Goal: Task Accomplishment & Management: Use online tool/utility

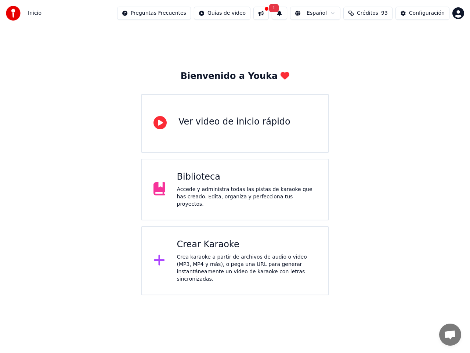
click at [375, 12] on span "Créditos" at bounding box center [367, 13] width 21 height 7
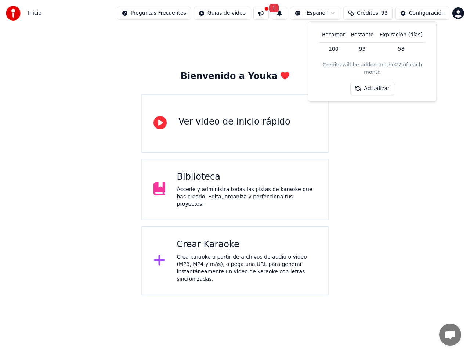
click at [373, 84] on button "Actualizar" at bounding box center [372, 88] width 44 height 13
click at [374, 202] on div "Bienvenido a Youka Ver video de inicio rápido Biblioteca Accede y administra to…" at bounding box center [235, 160] width 470 height 269
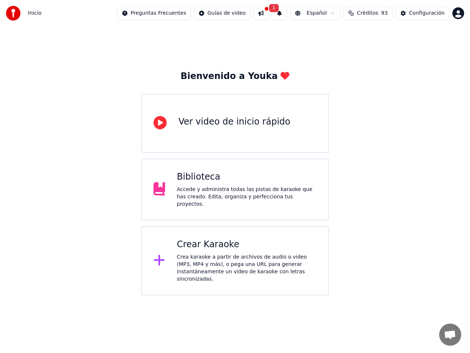
click at [215, 253] on div "Crea karaoke a partir de archivos de audio o video (MP3, MP4 y más), o pega una…" at bounding box center [247, 267] width 140 height 29
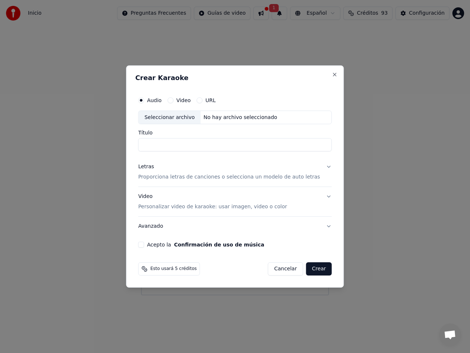
click at [172, 116] on div "Seleccionar archivo" at bounding box center [169, 117] width 62 height 13
type input "**********"
drag, startPoint x: 177, startPoint y: 145, endPoint x: 151, endPoint y: 143, distance: 25.5
click at [151, 143] on input "**********" at bounding box center [234, 144] width 193 height 13
click at [205, 180] on p "Proporciona letras de canciones o selecciona un modelo de auto letras" at bounding box center [229, 177] width 182 height 7
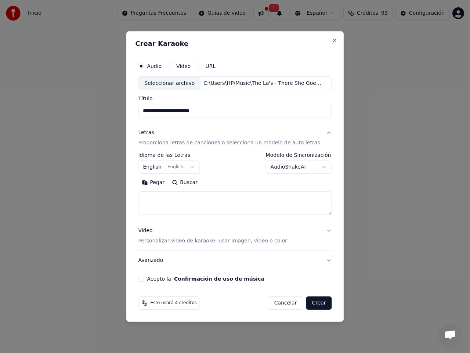
click at [199, 181] on button "Buscar" at bounding box center [184, 183] width 33 height 12
type textarea "**********"
click at [234, 183] on button "Expandir" at bounding box center [225, 183] width 38 height 12
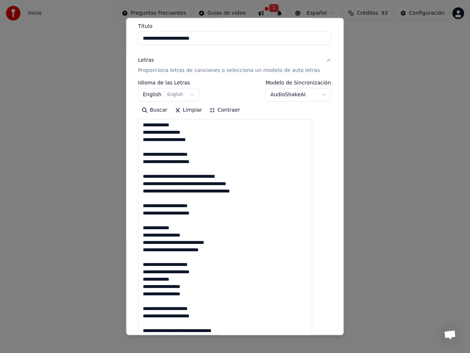
scroll to position [37, 0]
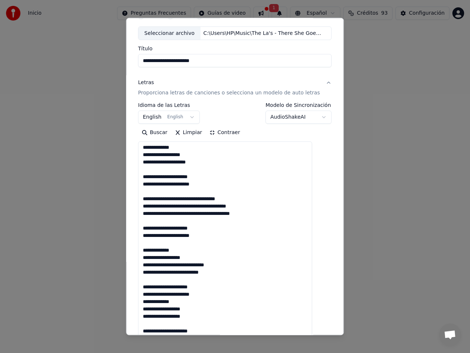
click at [229, 132] on button "Contraer" at bounding box center [225, 133] width 38 height 12
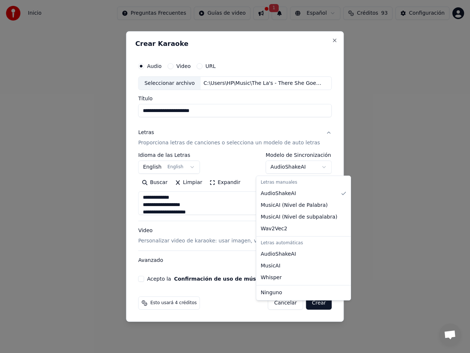
click at [314, 166] on button "AudioShakeAI" at bounding box center [299, 167] width 66 height 13
click at [326, 149] on body "**********" at bounding box center [235, 147] width 470 height 295
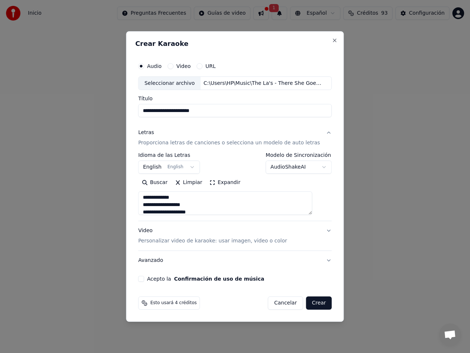
click at [314, 167] on button "AudioShakeAI" at bounding box center [299, 167] width 66 height 13
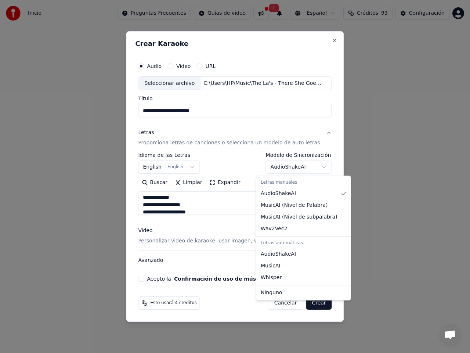
select select "**********"
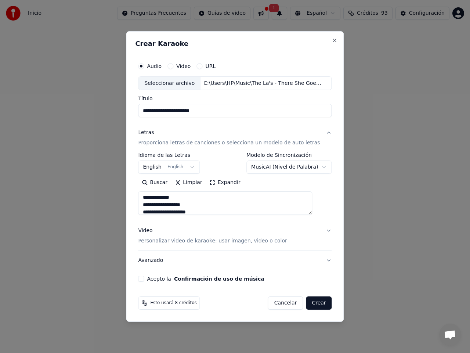
click at [187, 241] on p "Personalizar video de karaoke: usar imagen, video o color" at bounding box center [212, 240] width 149 height 7
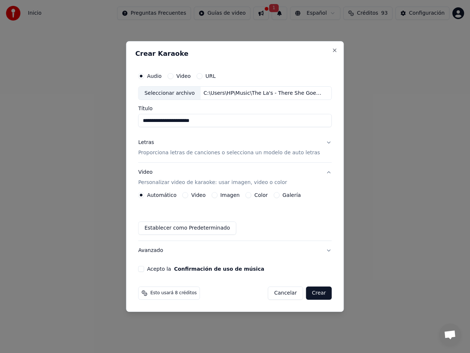
click at [225, 197] on div "Imagen" at bounding box center [225, 195] width 28 height 6
click at [226, 196] on div "Imagen" at bounding box center [225, 195] width 28 height 6
click at [217, 194] on button "Imagen" at bounding box center [214, 195] width 6 height 6
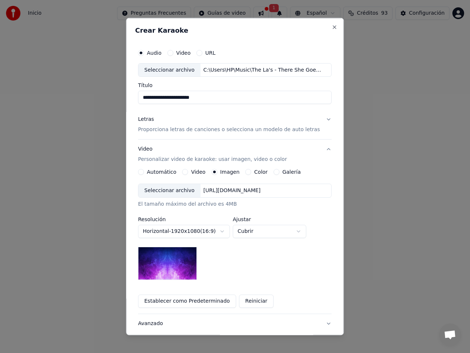
click at [179, 191] on div "Seleccionar archivo" at bounding box center [169, 190] width 62 height 13
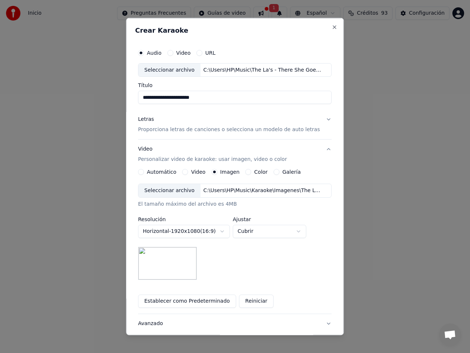
click at [225, 232] on body "**********" at bounding box center [235, 147] width 470 height 295
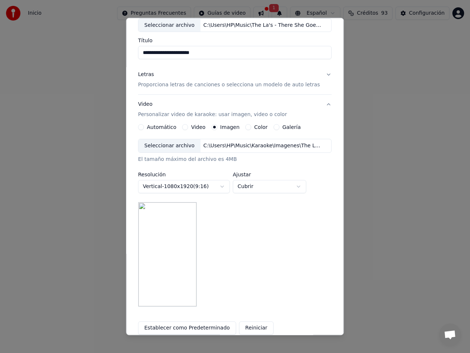
scroll to position [64, 0]
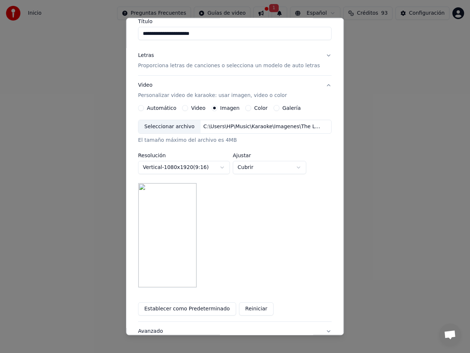
click at [227, 167] on body "**********" at bounding box center [235, 147] width 470 height 295
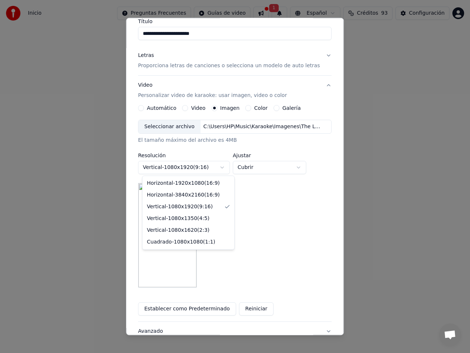
select select "*********"
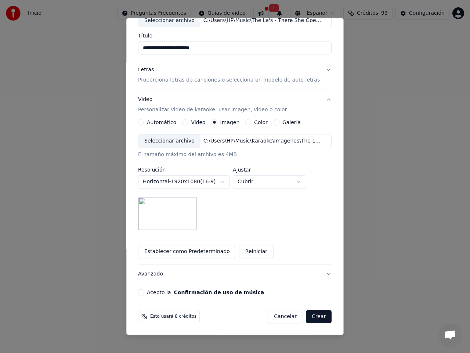
click at [252, 182] on body "**********" at bounding box center [235, 147] width 470 height 295
click at [144, 294] on button "Acepto la Confirmación de uso de música" at bounding box center [141, 292] width 6 height 6
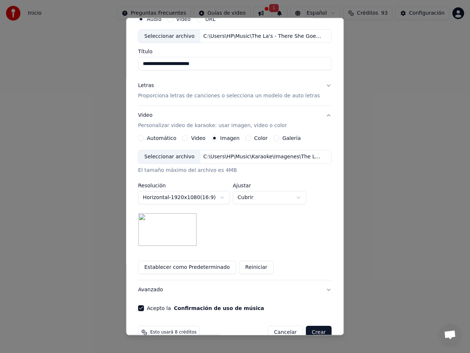
scroll to position [30, 0]
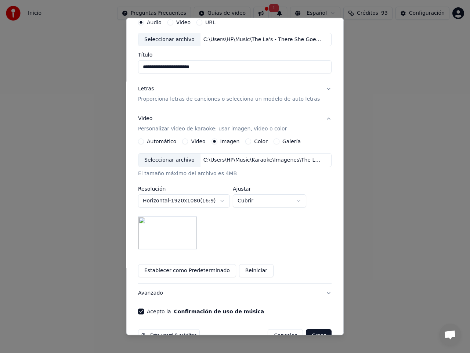
click at [318, 87] on button "Letras Proporciona letras de canciones o selecciona un modelo de auto letras" at bounding box center [234, 93] width 193 height 29
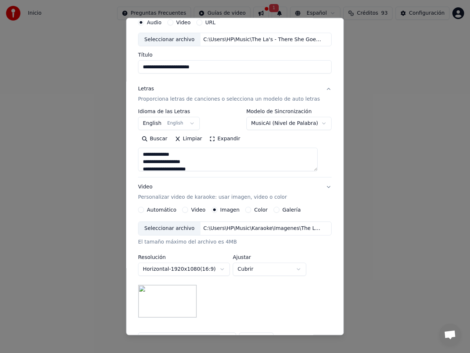
scroll to position [0, 0]
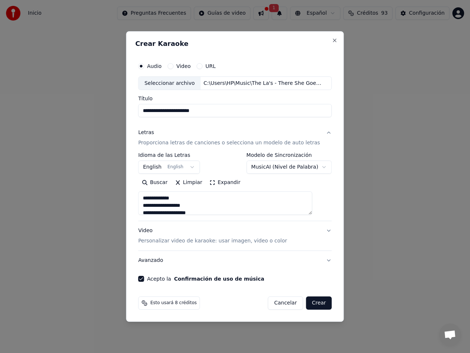
click at [316, 165] on body "**********" at bounding box center [235, 147] width 470 height 295
click at [315, 167] on button "AudioShakeAI" at bounding box center [299, 167] width 66 height 13
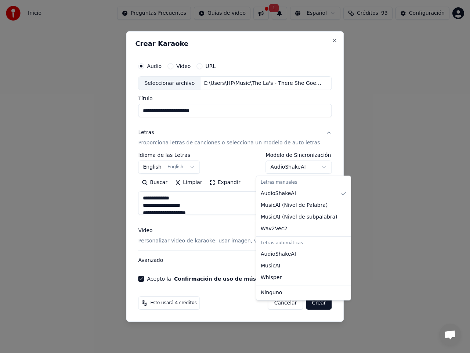
click at [313, 166] on body "**********" at bounding box center [235, 147] width 470 height 295
select select "**********"
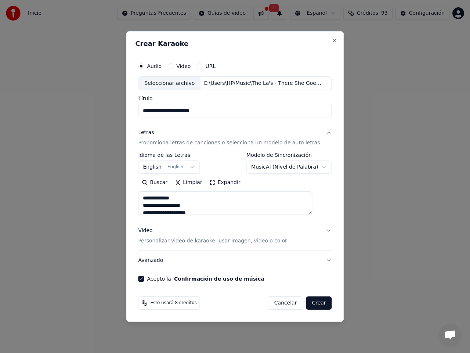
click at [309, 300] on button "Crear" at bounding box center [319, 302] width 26 height 13
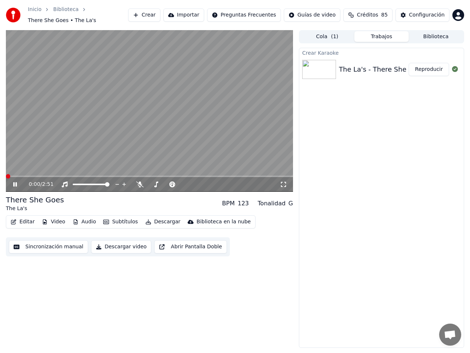
click at [6, 174] on span at bounding box center [8, 176] width 4 height 4
click at [138, 181] on icon at bounding box center [139, 184] width 7 height 6
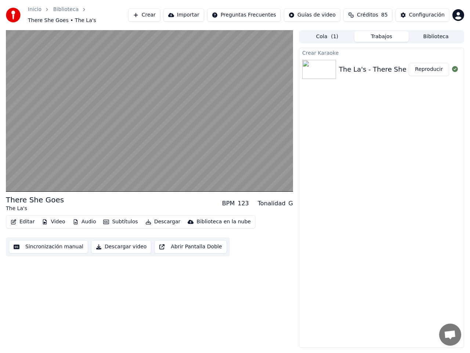
click at [59, 218] on button "Video" at bounding box center [53, 222] width 29 height 10
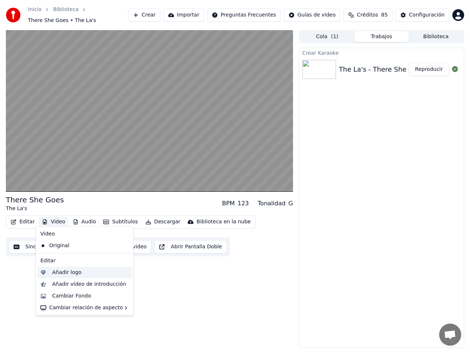
click at [76, 273] on div "Añadir logo" at bounding box center [66, 272] width 29 height 7
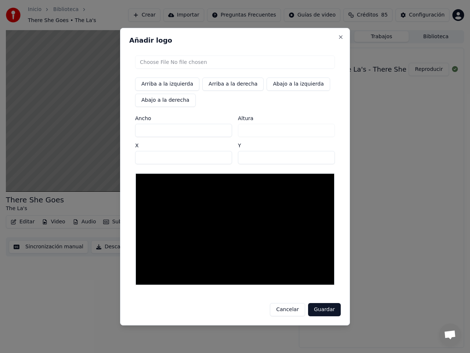
click at [156, 63] on input "file" at bounding box center [235, 61] width 200 height 13
type input "**********"
click at [161, 100] on button "Abajo a la derecha" at bounding box center [165, 100] width 61 height 13
type input "****"
type input "***"
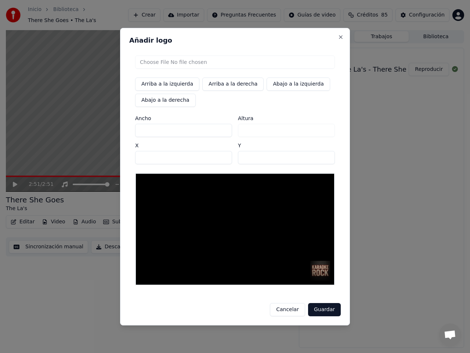
click at [325, 309] on button "Guardar" at bounding box center [324, 309] width 33 height 13
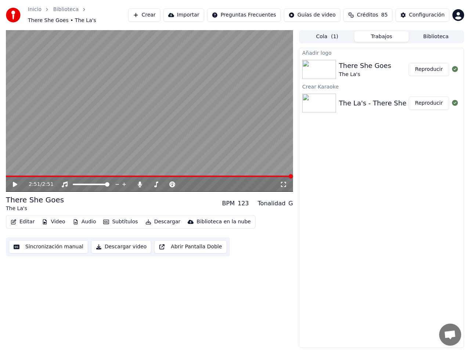
click at [429, 67] on button "Reproducir" at bounding box center [428, 69] width 40 height 13
click at [14, 182] on icon at bounding box center [15, 184] width 4 height 4
click at [22, 217] on button "Editar" at bounding box center [23, 222] width 30 height 10
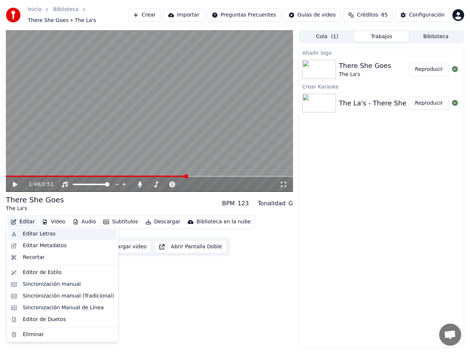
click at [27, 232] on div "Editar Letras" at bounding box center [39, 233] width 33 height 7
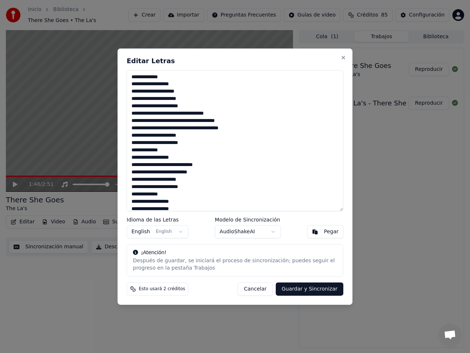
click at [262, 288] on button "Cancelar" at bounding box center [254, 288] width 35 height 13
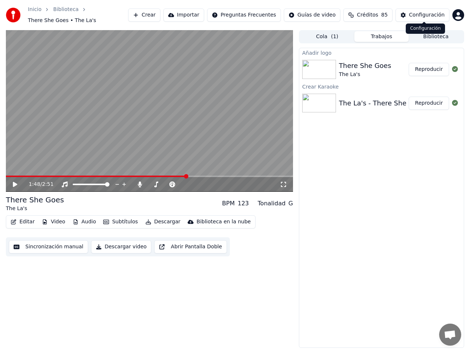
click at [422, 14] on div "Configuración" at bounding box center [427, 14] width 36 height 7
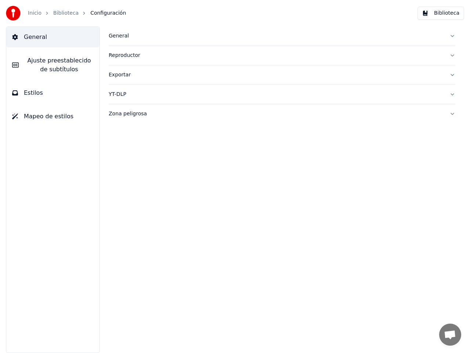
click at [32, 59] on span "Ajuste preestablecido de subtítulos" at bounding box center [59, 65] width 69 height 18
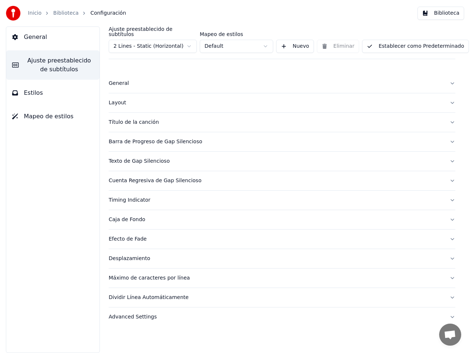
click at [42, 95] on button "Estilos" at bounding box center [52, 93] width 93 height 21
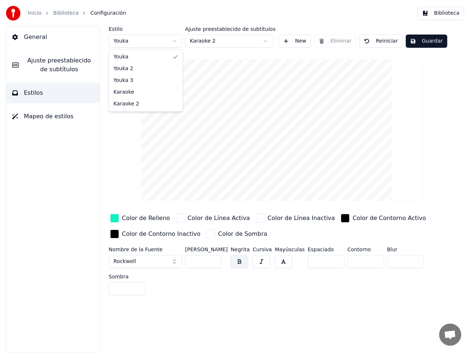
click at [174, 39] on html "Inicio Biblioteca Configuración Biblioteca General Ajuste preestablecido de sub…" at bounding box center [235, 176] width 470 height 353
click at [264, 40] on html "Inicio Biblioteca Configuración Biblioteca General Ajuste preestablecido de sub…" at bounding box center [235, 176] width 470 height 353
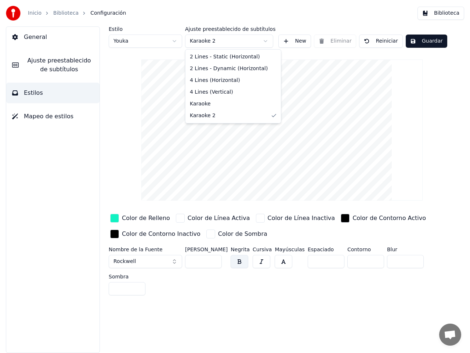
click at [264, 40] on html "Inicio Biblioteca Configuración Biblioteca General Ajuste preestablecido de sub…" at bounding box center [235, 176] width 470 height 353
click at [293, 40] on button "New" at bounding box center [294, 40] width 33 height 13
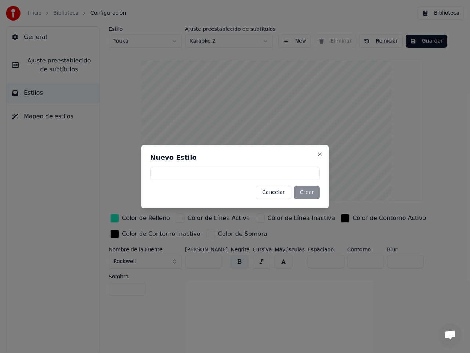
click at [192, 174] on input at bounding box center [235, 173] width 170 height 13
type input "*********"
click at [306, 192] on button "Crear" at bounding box center [307, 192] width 26 height 13
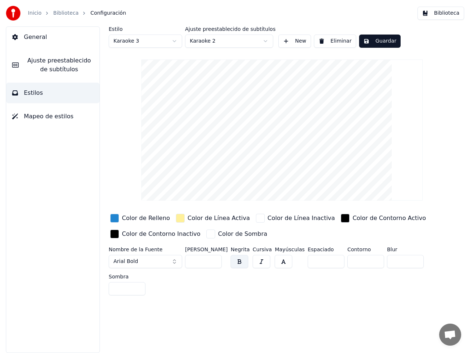
click at [117, 219] on div "button" at bounding box center [114, 218] width 9 height 9
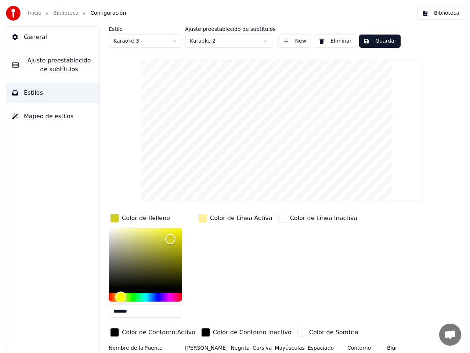
click at [121, 295] on div "Hue" at bounding box center [145, 296] width 73 height 9
click at [121, 297] on div "Hue" at bounding box center [121, 296] width 11 height 11
drag, startPoint x: 171, startPoint y: 239, endPoint x: 177, endPoint y: 234, distance: 7.6
click at [177, 234] on div "Color" at bounding box center [176, 234] width 11 height 11
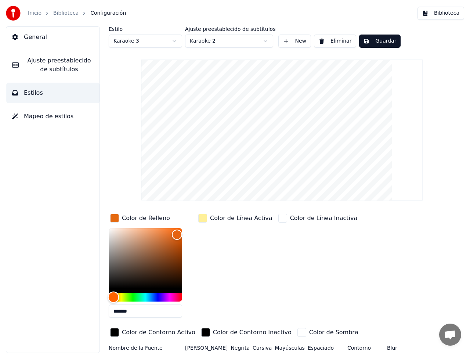
click at [113, 298] on div "Hue" at bounding box center [145, 296] width 73 height 9
click at [177, 232] on div "Color" at bounding box center [176, 231] width 11 height 11
click at [129, 296] on div "Hue" at bounding box center [145, 296] width 73 height 9
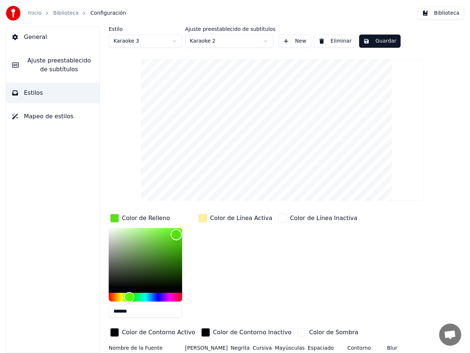
type input "*******"
click at [176, 234] on div "Color" at bounding box center [175, 234] width 11 height 11
click at [204, 218] on div "button" at bounding box center [202, 218] width 9 height 9
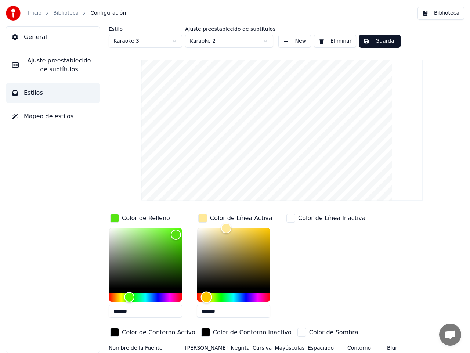
click at [206, 296] on div "Hue" at bounding box center [206, 296] width 11 height 11
drag, startPoint x: 228, startPoint y: 310, endPoint x: 205, endPoint y: 312, distance: 22.8
click at [205, 312] on input "*******" at bounding box center [233, 310] width 73 height 13
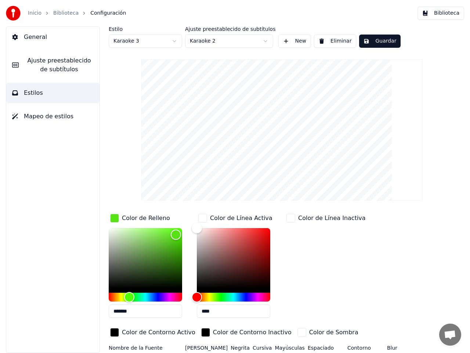
type input "****"
click at [302, 270] on div "Color de Línea Inactiva" at bounding box center [326, 267] width 82 height 111
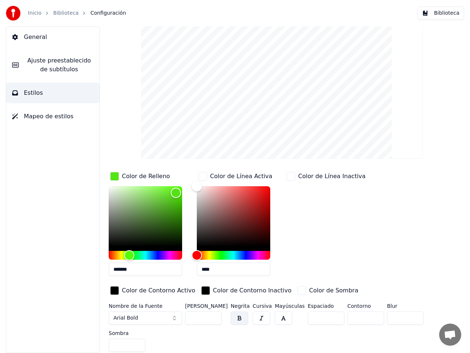
scroll to position [43, 0]
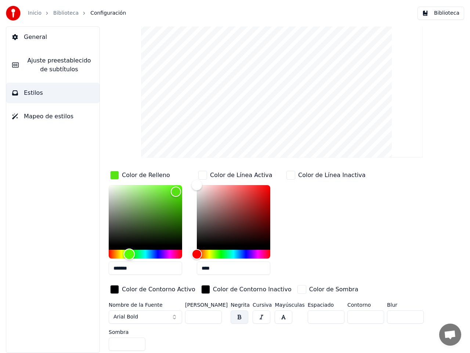
click at [169, 253] on div "Hue" at bounding box center [145, 254] width 73 height 9
click at [130, 252] on div "Hue" at bounding box center [145, 254] width 73 height 9
click at [131, 253] on div "Hue" at bounding box center [131, 253] width 11 height 11
type input "*******"
click at [176, 190] on div "Color" at bounding box center [175, 190] width 11 height 11
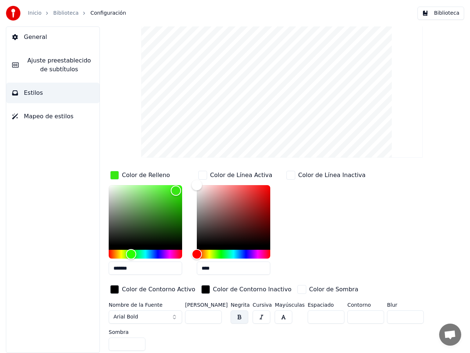
click at [292, 176] on div "button" at bounding box center [290, 175] width 9 height 9
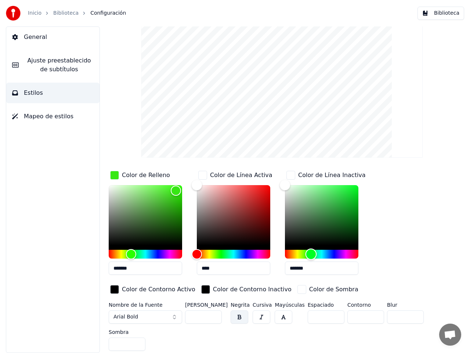
click at [311, 254] on div "Hue" at bounding box center [321, 254] width 73 height 9
click at [290, 175] on div "button" at bounding box center [290, 175] width 9 height 9
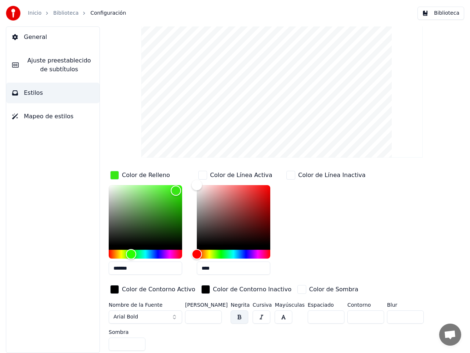
click at [175, 316] on button "Arial Bold" at bounding box center [145, 316] width 73 height 13
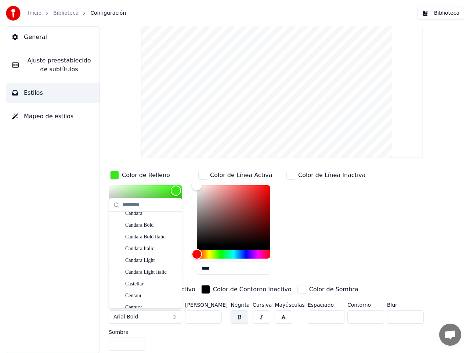
scroll to position [760, 0]
click at [137, 232] on div "Candara" at bounding box center [151, 233] width 52 height 7
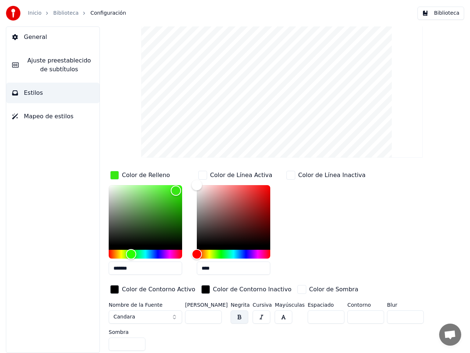
click at [173, 315] on button "Candara" at bounding box center [145, 316] width 73 height 13
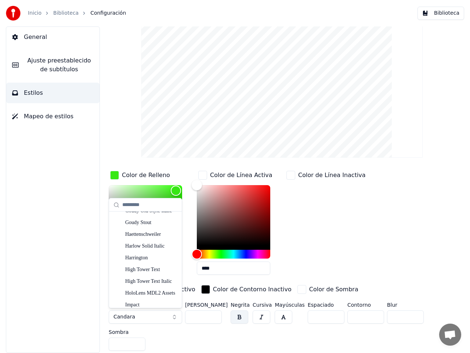
scroll to position [1848, 0]
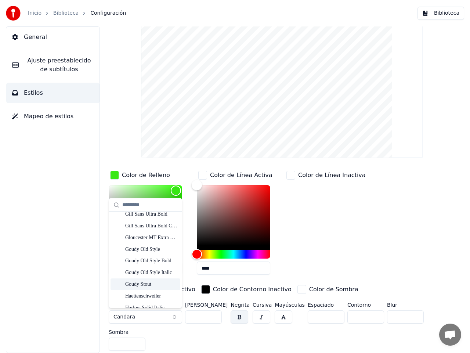
click at [147, 284] on div "Goudy Stout" at bounding box center [151, 283] width 52 height 7
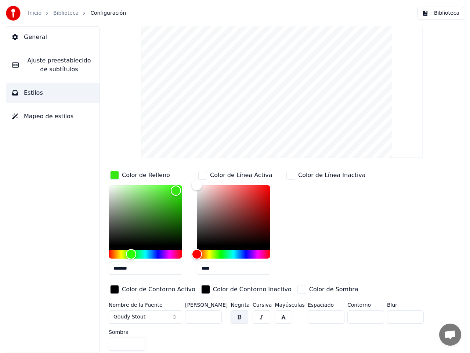
click at [174, 314] on button "Goudy Stout" at bounding box center [145, 316] width 73 height 13
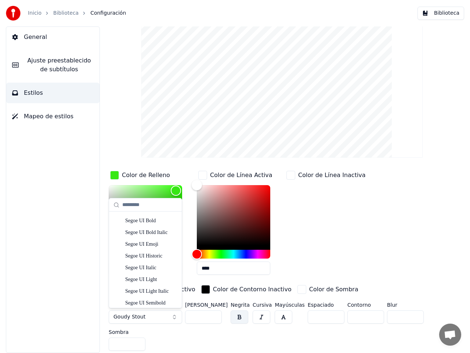
scroll to position [3387, 0]
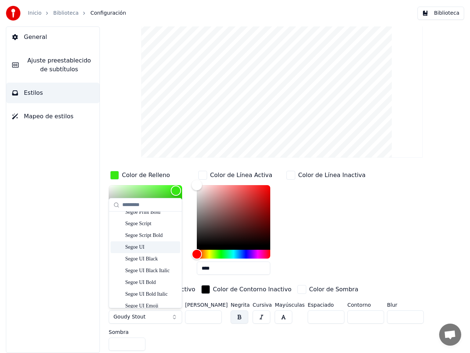
click at [141, 249] on div "Segoe UI" at bounding box center [151, 246] width 52 height 7
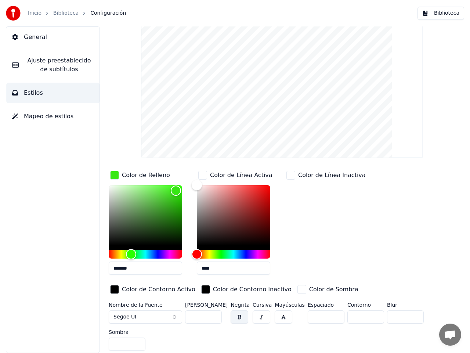
click at [174, 315] on button "Segoe UI" at bounding box center [145, 316] width 73 height 13
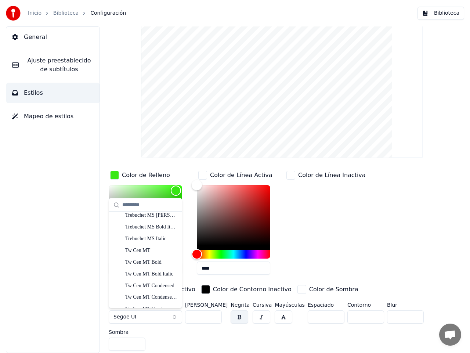
scroll to position [4147, 0]
click at [135, 250] on div "Verdana" at bounding box center [151, 250] width 52 height 7
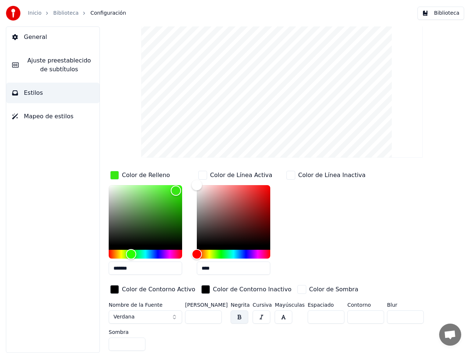
click at [175, 316] on button "Verdana" at bounding box center [145, 316] width 73 height 13
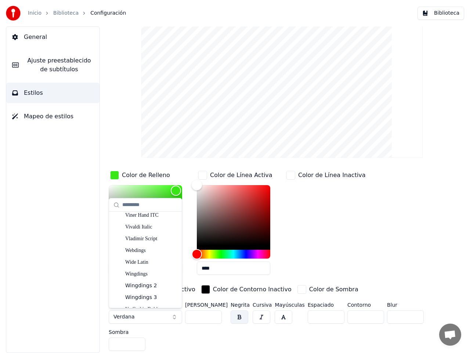
scroll to position [4290, 0]
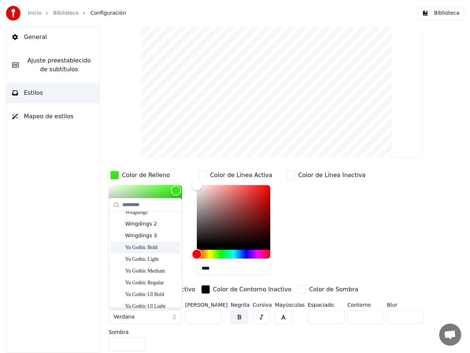
click at [146, 247] on div "Yu Gothic Bold" at bounding box center [151, 247] width 52 height 7
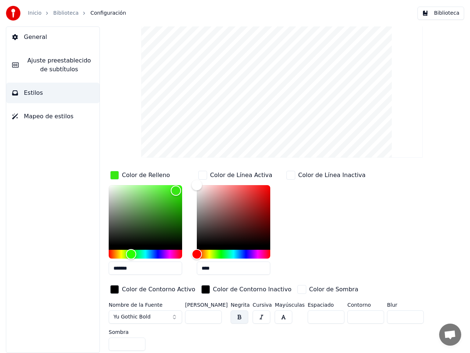
click at [175, 316] on button "Yu Gothic Bold" at bounding box center [145, 316] width 73 height 13
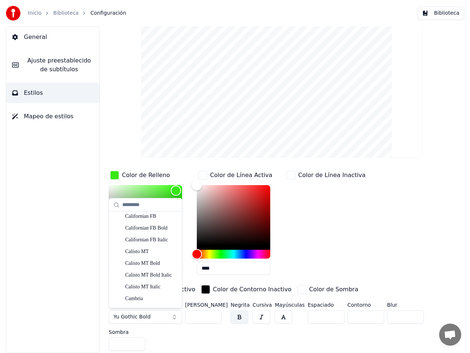
scroll to position [534, 0]
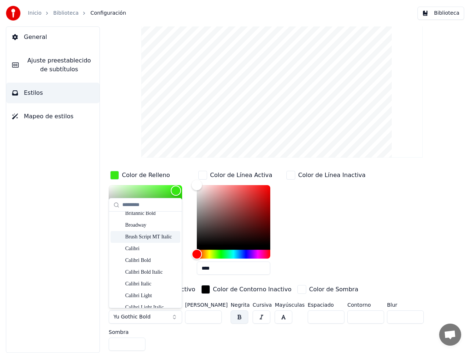
click at [147, 237] on div "Brush Script MT Italic" at bounding box center [151, 236] width 52 height 7
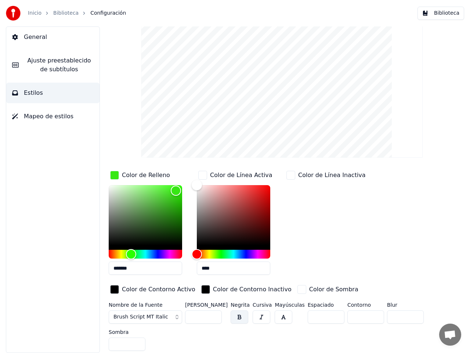
click at [174, 314] on button "Brush Script MT Italic" at bounding box center [145, 316] width 73 height 13
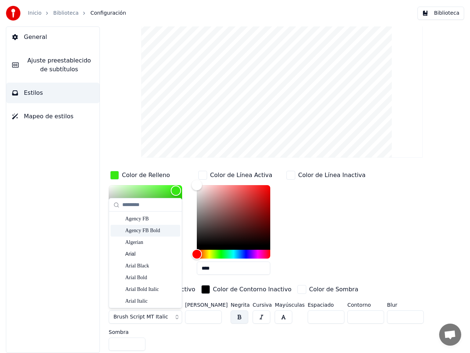
click at [152, 230] on div "Agency FB Bold" at bounding box center [151, 230] width 52 height 7
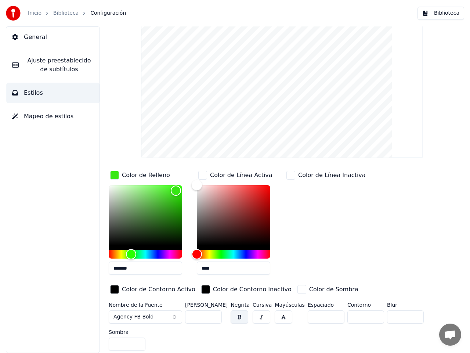
click at [175, 313] on button "Agency FB Bold" at bounding box center [145, 316] width 73 height 13
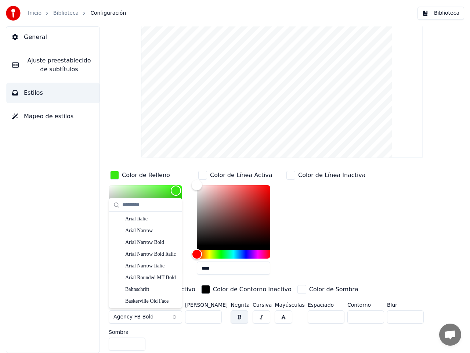
scroll to position [144, 0]
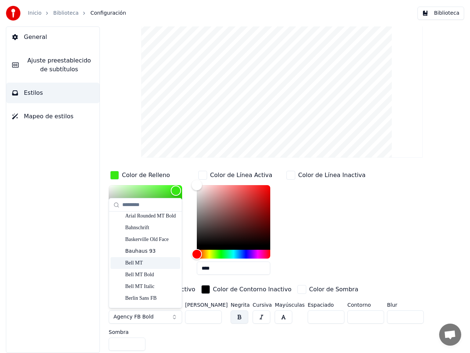
click at [145, 262] on div "Bell MT" at bounding box center [151, 262] width 52 height 7
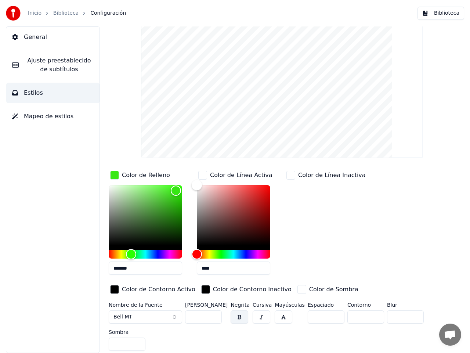
click at [175, 316] on button "Bell MT" at bounding box center [145, 316] width 73 height 13
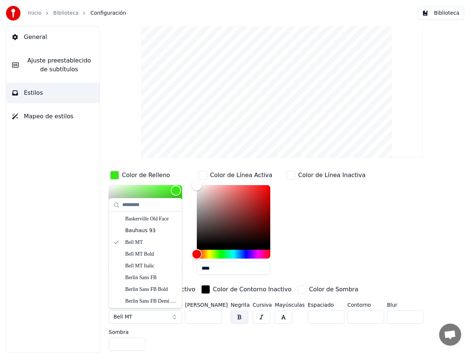
scroll to position [205, 0]
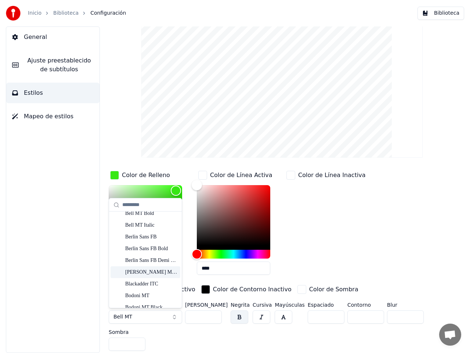
click at [150, 269] on div "[PERSON_NAME] MT Condensed" at bounding box center [151, 271] width 52 height 7
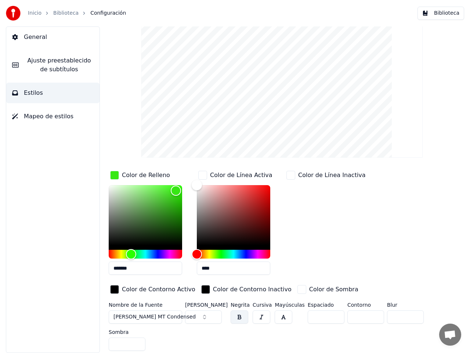
click at [176, 316] on button "[PERSON_NAME] MT Condensed" at bounding box center [145, 316] width 73 height 13
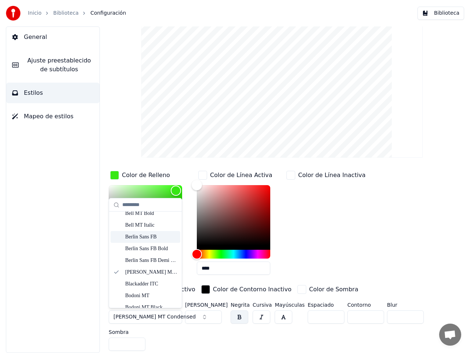
click at [147, 235] on div "Berlin Sans FB" at bounding box center [151, 236] width 52 height 7
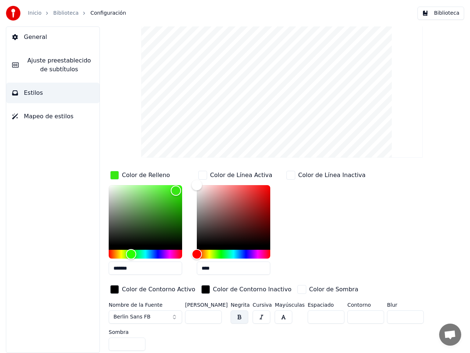
click at [174, 315] on button "Berlin Sans FB" at bounding box center [145, 316] width 73 height 13
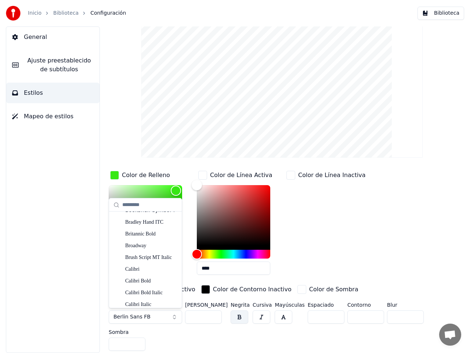
scroll to position [534, 0]
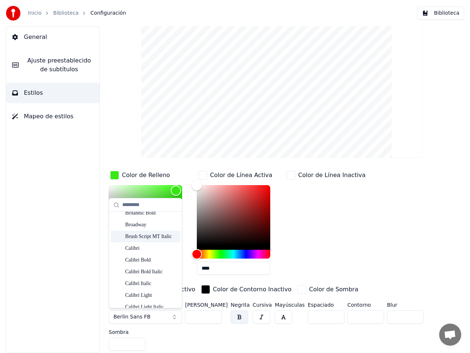
click at [158, 234] on div "Brush Script MT Italic" at bounding box center [151, 236] width 52 height 7
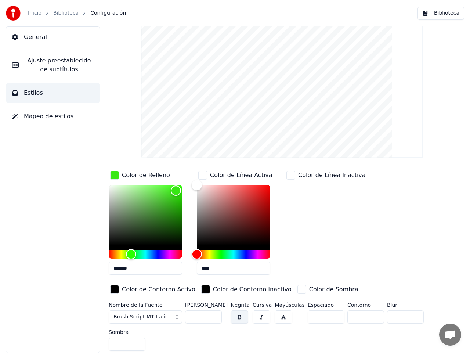
click at [174, 315] on button "Brush Script MT Italic" at bounding box center [145, 316] width 73 height 13
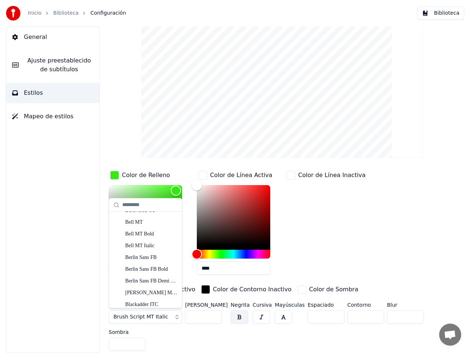
scroll to position [205, 0]
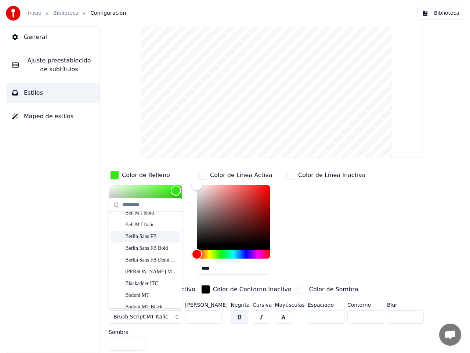
click at [149, 236] on div "Berlin Sans FB" at bounding box center [151, 236] width 52 height 7
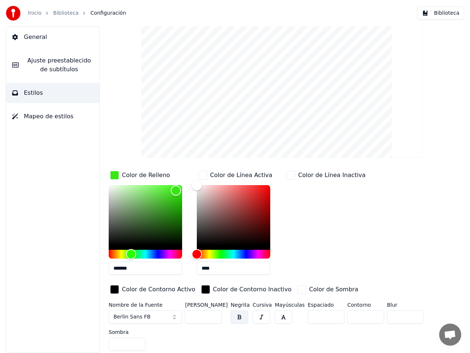
click at [215, 313] on input "**" at bounding box center [203, 316] width 37 height 13
type input "**"
click at [215, 313] on input "**" at bounding box center [203, 316] width 37 height 13
click at [47, 65] on span "Ajuste preestablecido de subtítulos" at bounding box center [59, 65] width 69 height 18
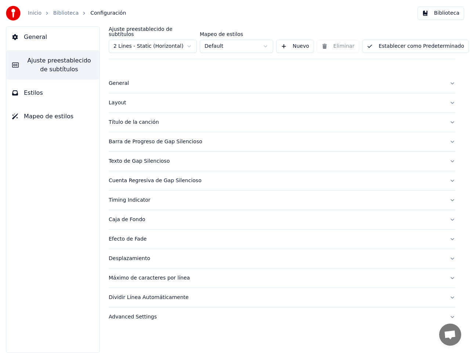
click at [40, 92] on button "Estilos" at bounding box center [52, 93] width 93 height 21
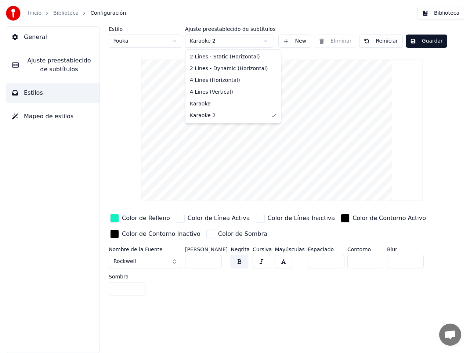
click at [265, 40] on html "Inicio Biblioteca Configuración Biblioteca General Ajuste preestablecido de sub…" at bounding box center [235, 176] width 470 height 353
click at [296, 43] on button "New" at bounding box center [294, 40] width 33 height 13
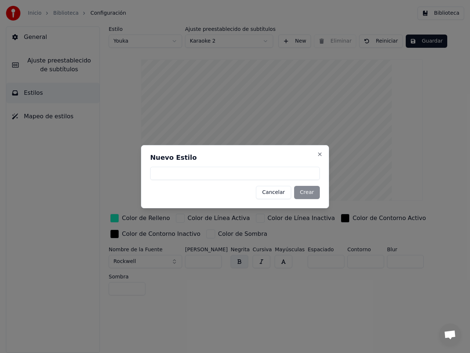
click at [225, 171] on input at bounding box center [235, 173] width 170 height 13
type input "*********"
click at [303, 196] on button "Crear" at bounding box center [307, 192] width 26 height 13
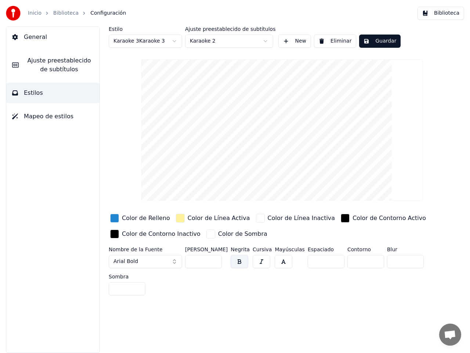
click at [115, 219] on div "button" at bounding box center [114, 218] width 9 height 9
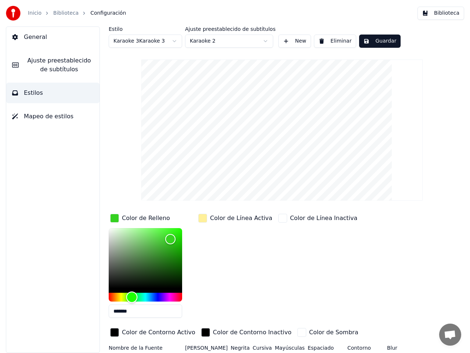
drag, startPoint x: 149, startPoint y: 296, endPoint x: 132, endPoint y: 295, distance: 17.6
click at [132, 295] on div "Hue" at bounding box center [131, 296] width 11 height 11
type input "*******"
drag, startPoint x: 170, startPoint y: 237, endPoint x: 176, endPoint y: 234, distance: 7.4
click at [176, 234] on div "Color" at bounding box center [176, 234] width 11 height 11
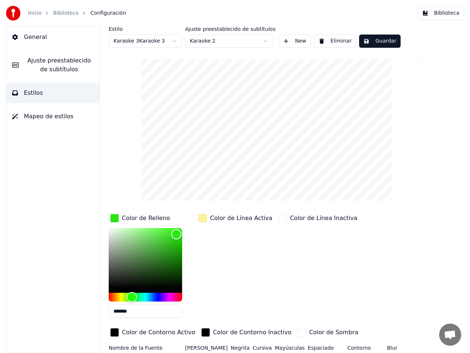
click at [204, 220] on div "button" at bounding box center [202, 218] width 9 height 9
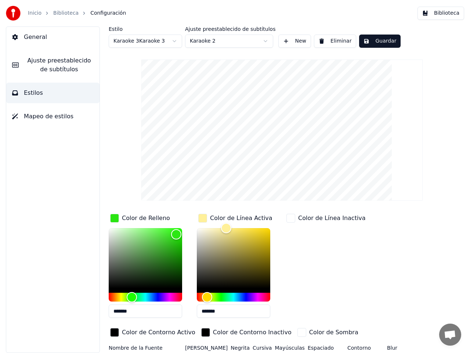
drag, startPoint x: 224, startPoint y: 312, endPoint x: 205, endPoint y: 310, distance: 19.2
click at [205, 310] on input "*******" at bounding box center [233, 310] width 73 height 13
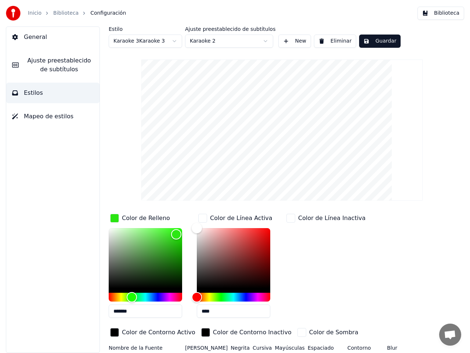
type input "****"
click at [304, 282] on div "Color de Línea Inactiva" at bounding box center [326, 267] width 82 height 111
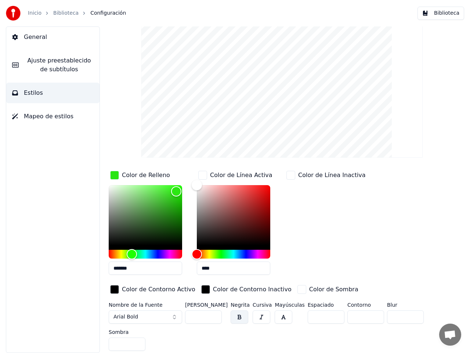
click at [174, 316] on button "Arial Bold" at bounding box center [145, 316] width 73 height 13
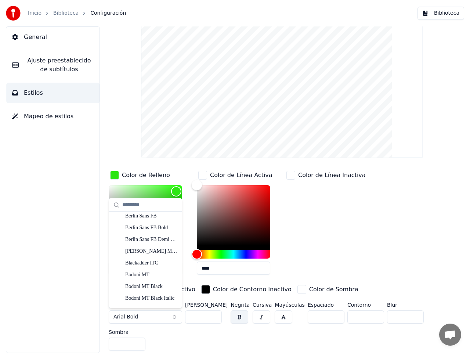
scroll to position [205, 0]
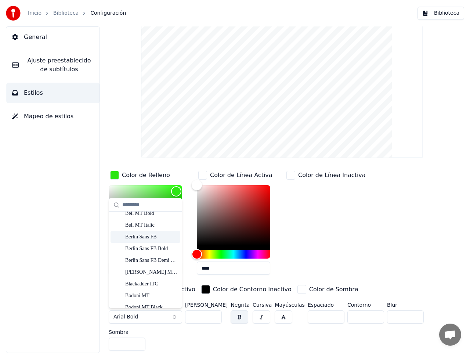
click at [147, 238] on div "Berlin Sans FB" at bounding box center [151, 236] width 52 height 7
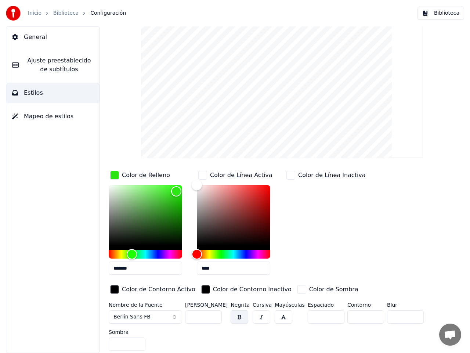
click at [214, 314] on input "**" at bounding box center [203, 316] width 37 height 13
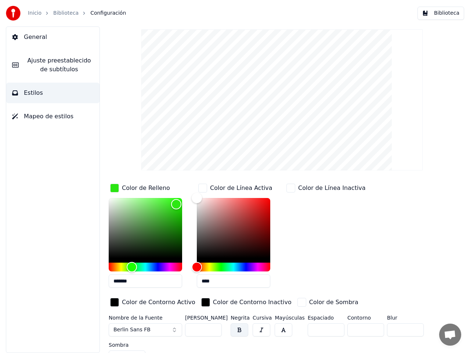
scroll to position [0, 0]
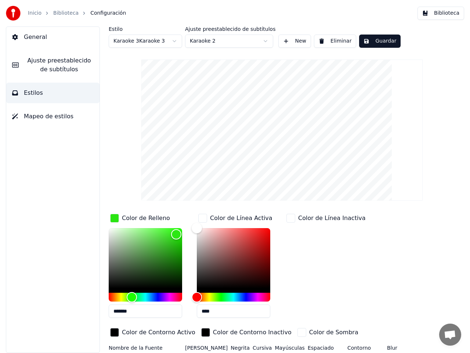
click at [175, 40] on html "Inicio Biblioteca Configuración Biblioteca General Ajuste preestablecido de sub…" at bounding box center [235, 176] width 470 height 353
click at [267, 40] on html "Inicio Biblioteca Configuración Biblioteca General Ajuste preestablecido de sub…" at bounding box center [235, 176] width 470 height 353
click at [298, 49] on html "Inicio Biblioteca Configuración Biblioteca General Ajuste preestablecido de sub…" at bounding box center [235, 176] width 470 height 353
click at [176, 41] on html "Inicio Biblioteca Configuración Biblioteca General Ajuste preestablecido de sub…" at bounding box center [235, 176] width 470 height 353
click at [328, 41] on button "Eliminar" at bounding box center [335, 40] width 42 height 13
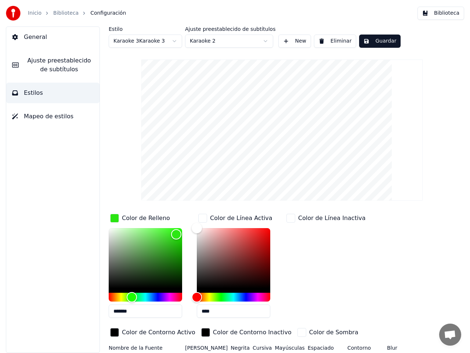
type input "**"
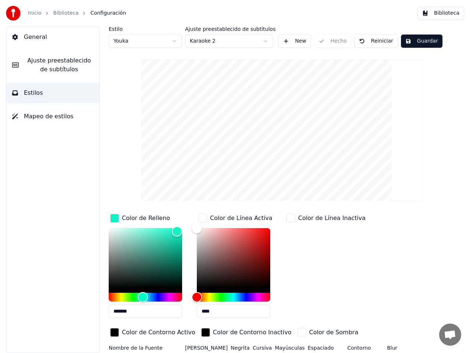
click at [175, 40] on html "Inicio Biblioteca Configuración Biblioteca General Ajuste preestablecido de sub…" at bounding box center [235, 176] width 470 height 353
click at [171, 23] on html "Inicio Biblioteca Configuración Biblioteca General Ajuste preestablecido de sub…" at bounding box center [235, 176] width 470 height 353
click at [297, 44] on button "New" at bounding box center [294, 40] width 33 height 13
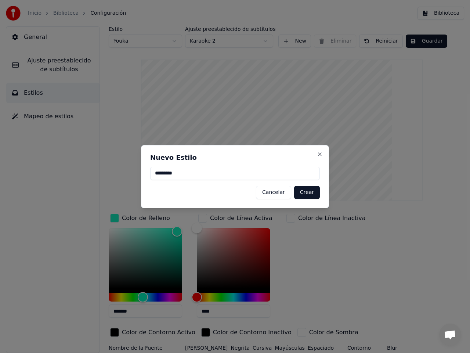
click at [312, 192] on button "Crear" at bounding box center [307, 192] width 26 height 13
type input "*******"
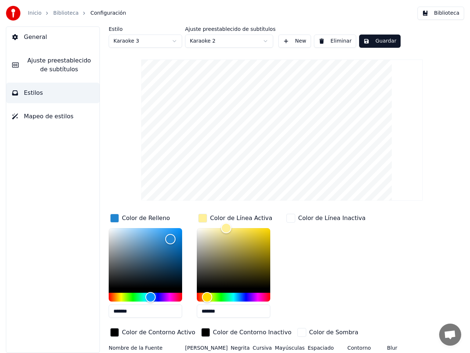
click at [176, 40] on html "Inicio Biblioteca Configuración Biblioteca General Ajuste preestablecido de sub…" at bounding box center [235, 176] width 470 height 353
click at [176, 41] on html "Inicio Biblioteca Configuración Biblioteca General Ajuste preestablecido de sub…" at bounding box center [235, 176] width 470 height 353
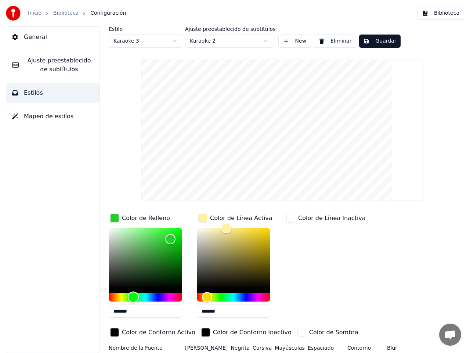
drag, startPoint x: 149, startPoint y: 297, endPoint x: 133, endPoint y: 297, distance: 15.4
click at [133, 297] on div "Hue" at bounding box center [133, 296] width 11 height 11
type input "*******"
drag, startPoint x: 171, startPoint y: 239, endPoint x: 174, endPoint y: 236, distance: 4.7
click at [174, 236] on div "Color" at bounding box center [174, 235] width 11 height 11
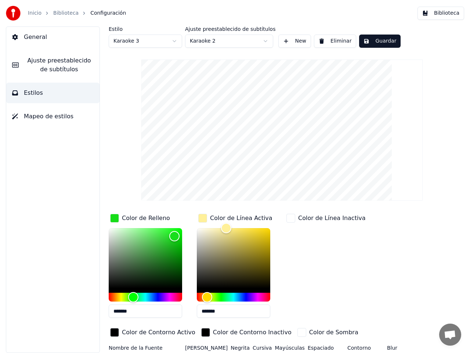
click at [227, 310] on input "*******" at bounding box center [233, 310] width 73 height 13
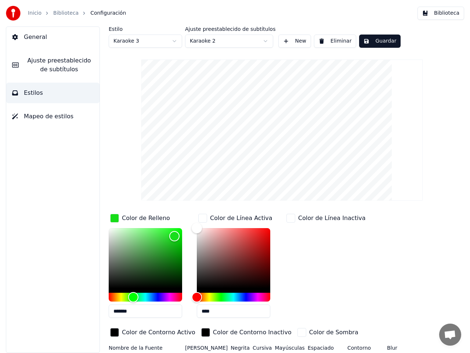
type input "****"
click at [308, 258] on div "Color de Línea Inactiva" at bounding box center [326, 267] width 82 height 111
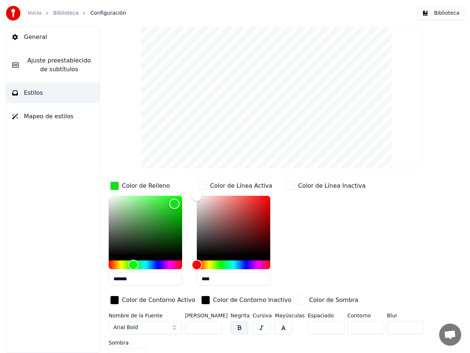
scroll to position [43, 0]
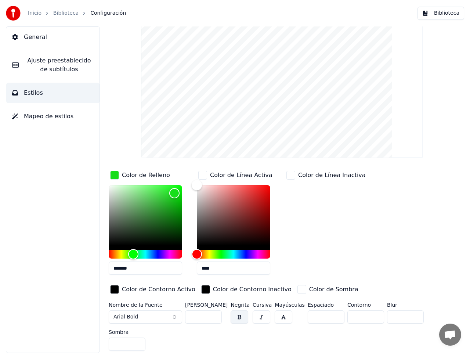
click at [173, 317] on button "Arial Bold" at bounding box center [145, 316] width 73 height 13
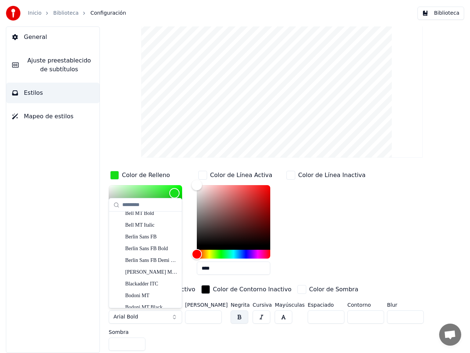
scroll to position [205, 0]
click at [153, 235] on div "Berlin Sans FB" at bounding box center [151, 236] width 52 height 7
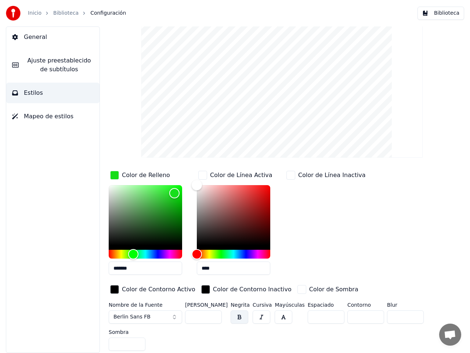
click at [214, 314] on input "**" at bounding box center [203, 316] width 37 height 13
type input "**"
click at [214, 314] on input "**" at bounding box center [203, 316] width 37 height 13
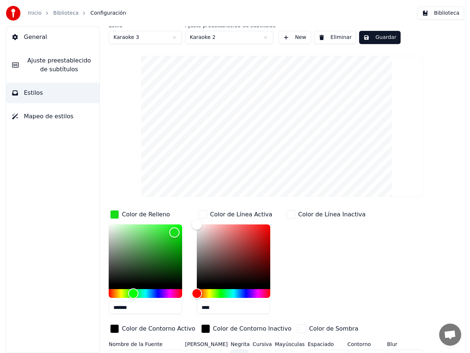
scroll to position [0, 0]
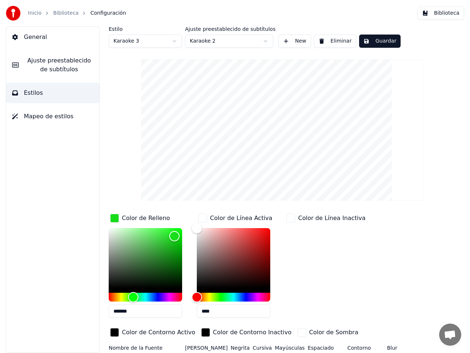
click at [375, 42] on button "Guardar" at bounding box center [379, 40] width 41 height 13
click at [375, 42] on button "Hecho" at bounding box center [377, 40] width 37 height 13
click at [49, 116] on span "Mapeo de estilos" at bounding box center [49, 116] width 50 height 9
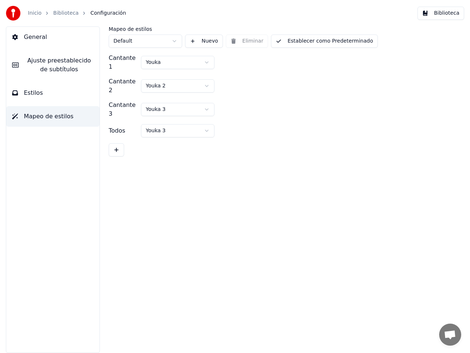
click at [30, 91] on span "Estilos" at bounding box center [33, 92] width 19 height 9
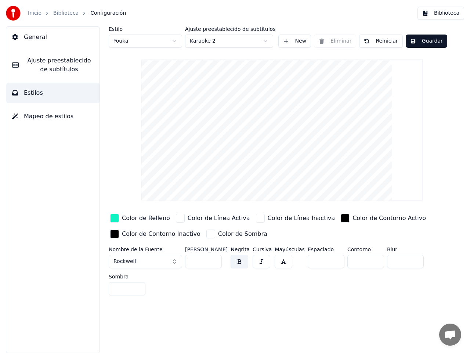
click at [174, 39] on html "Inicio Biblioteca Configuración Biblioteca General Ajuste preestablecido de sub…" at bounding box center [235, 176] width 470 height 353
type input "**"
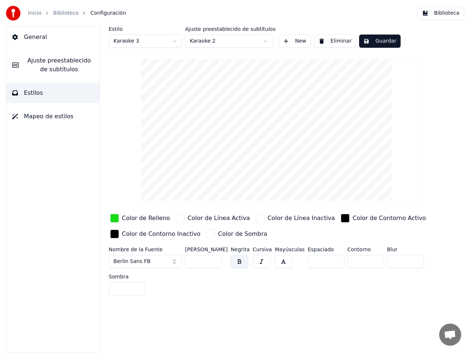
click at [49, 64] on span "Ajuste preestablecido de subtítulos" at bounding box center [59, 65] width 69 height 18
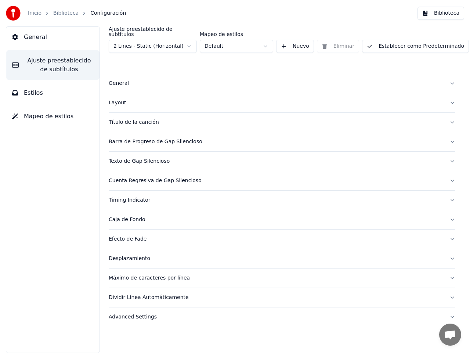
click at [191, 41] on html "Inicio Biblioteca Configuración Biblioteca General Ajuste preestablecido de sub…" at bounding box center [235, 176] width 470 height 353
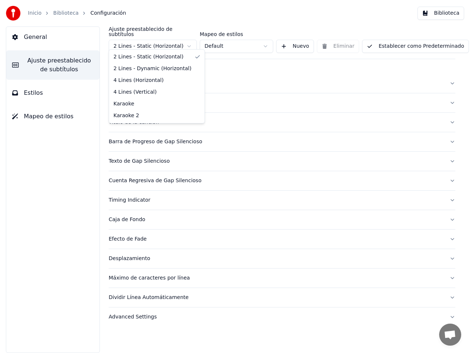
click at [244, 58] on html "Inicio Biblioteca Configuración Biblioteca General Ajuste preestablecido de sub…" at bounding box center [235, 176] width 470 height 353
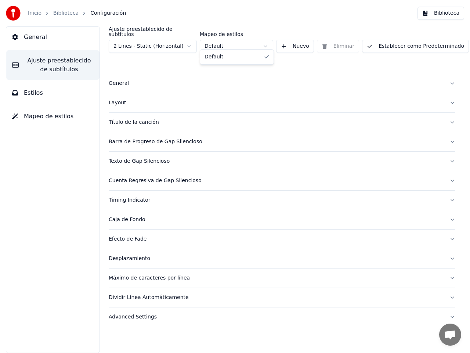
click at [267, 40] on html "Inicio Biblioteca Configuración Biblioteca General Ajuste preestablecido de sub…" at bounding box center [235, 176] width 470 height 353
click at [269, 40] on html "Inicio Biblioteca Configuración Biblioteca General Ajuste preestablecido de sub…" at bounding box center [235, 176] width 470 height 353
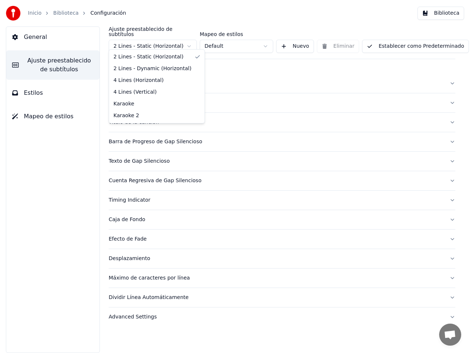
click at [185, 40] on html "Inicio Biblioteca Configuración Biblioteca General Ajuste preestablecido de sub…" at bounding box center [235, 176] width 470 height 353
click at [52, 175] on html "Inicio Biblioteca Configuración Biblioteca General Ajuste preestablecido de sub…" at bounding box center [235, 176] width 470 height 353
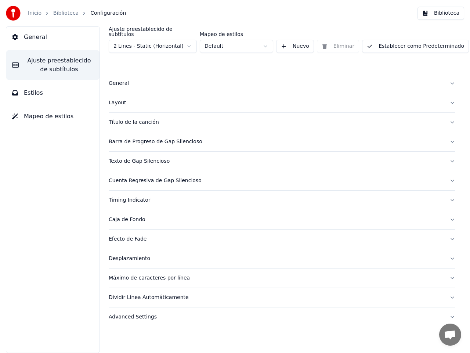
click at [52, 63] on span "Ajuste preestablecido de subtítulos" at bounding box center [59, 65] width 69 height 18
click at [37, 95] on span "Estilos" at bounding box center [33, 92] width 19 height 9
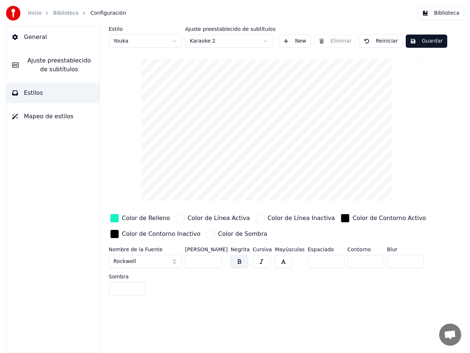
click at [175, 41] on html "Inicio Biblioteca Configuración Biblioteca General Ajuste preestablecido de sub…" at bounding box center [235, 176] width 470 height 353
type input "**"
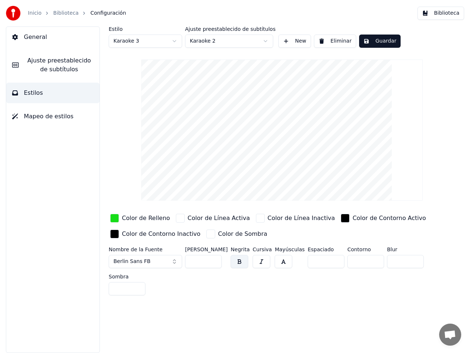
click at [377, 43] on button "Guardar" at bounding box center [379, 40] width 41 height 13
click at [47, 61] on span "Ajuste preestablecido de subtítulos" at bounding box center [59, 65] width 69 height 18
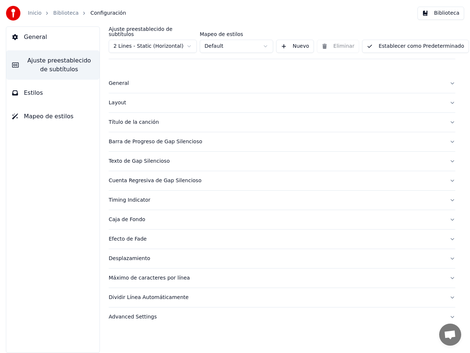
click at [264, 42] on html "Inicio Biblioteca Configuración Biblioteca General Ajuste preestablecido de sub…" at bounding box center [235, 176] width 470 height 353
click at [190, 40] on html "Inicio Biblioteca Configuración Biblioteca General Ajuste preestablecido de sub…" at bounding box center [235, 176] width 470 height 353
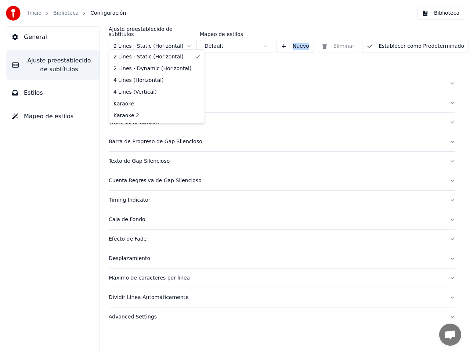
click at [191, 40] on html "Inicio Biblioteca Configuración Biblioteca General Ajuste preestablecido de sub…" at bounding box center [235, 176] width 470 height 353
